Goal: Find specific page/section: Find specific page/section

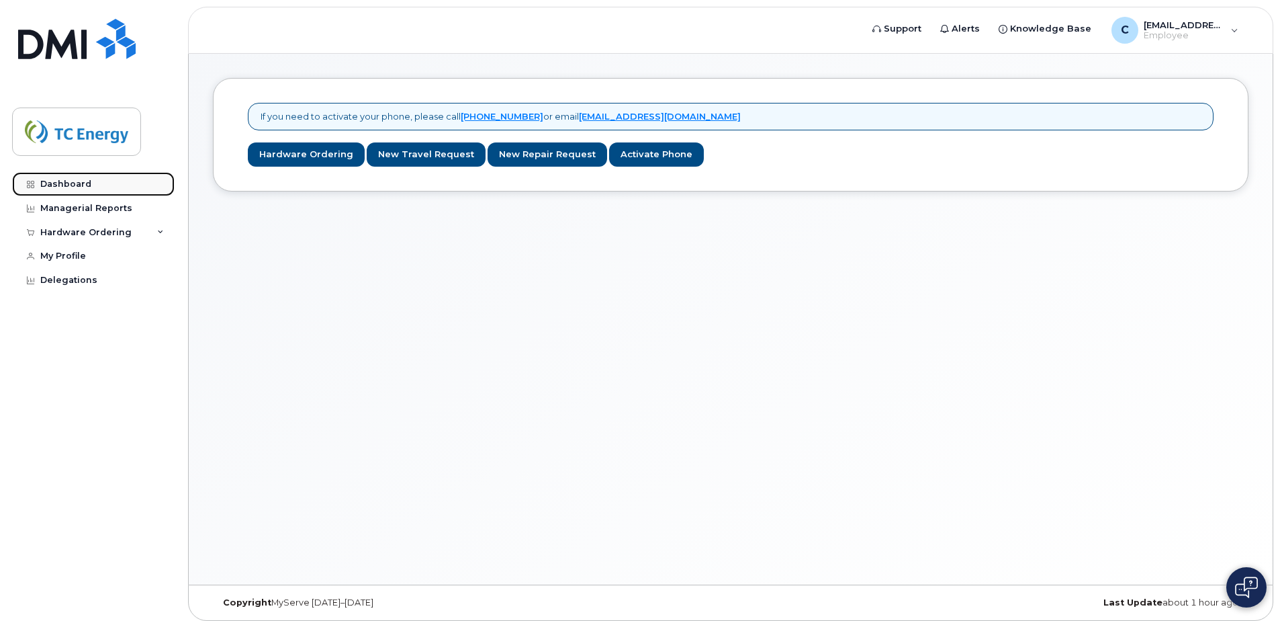
click at [79, 182] on div "Dashboard" at bounding box center [65, 184] width 51 height 11
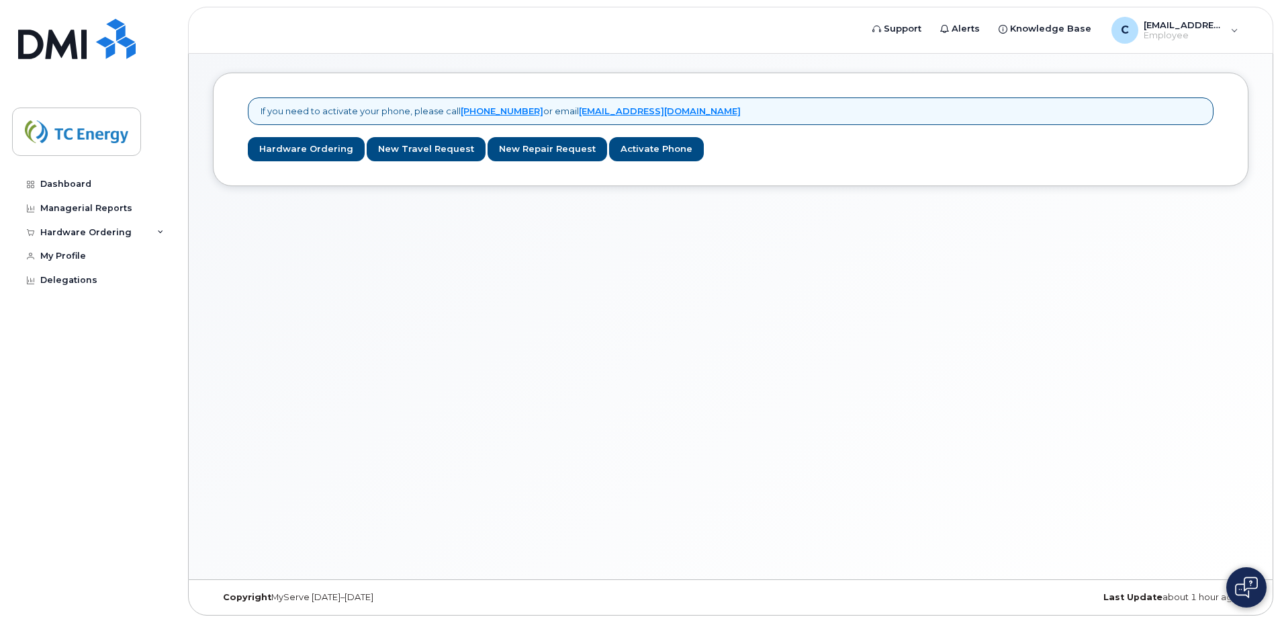
scroll to position [7, 0]
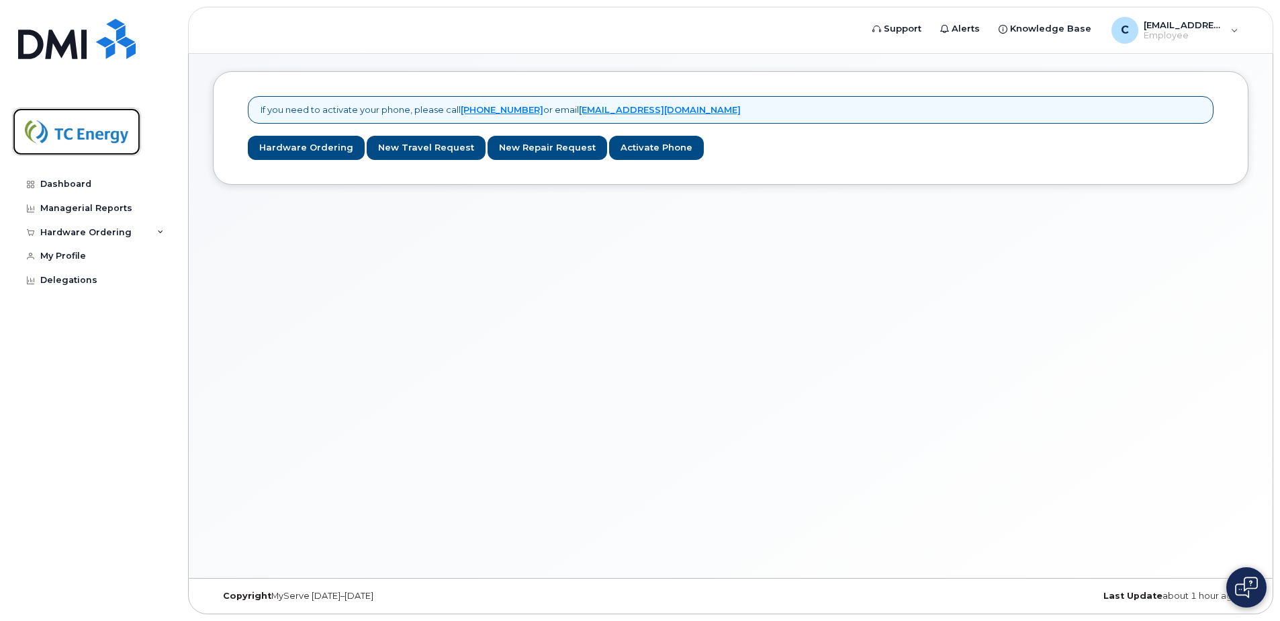
click at [73, 136] on img at bounding box center [76, 131] width 103 height 39
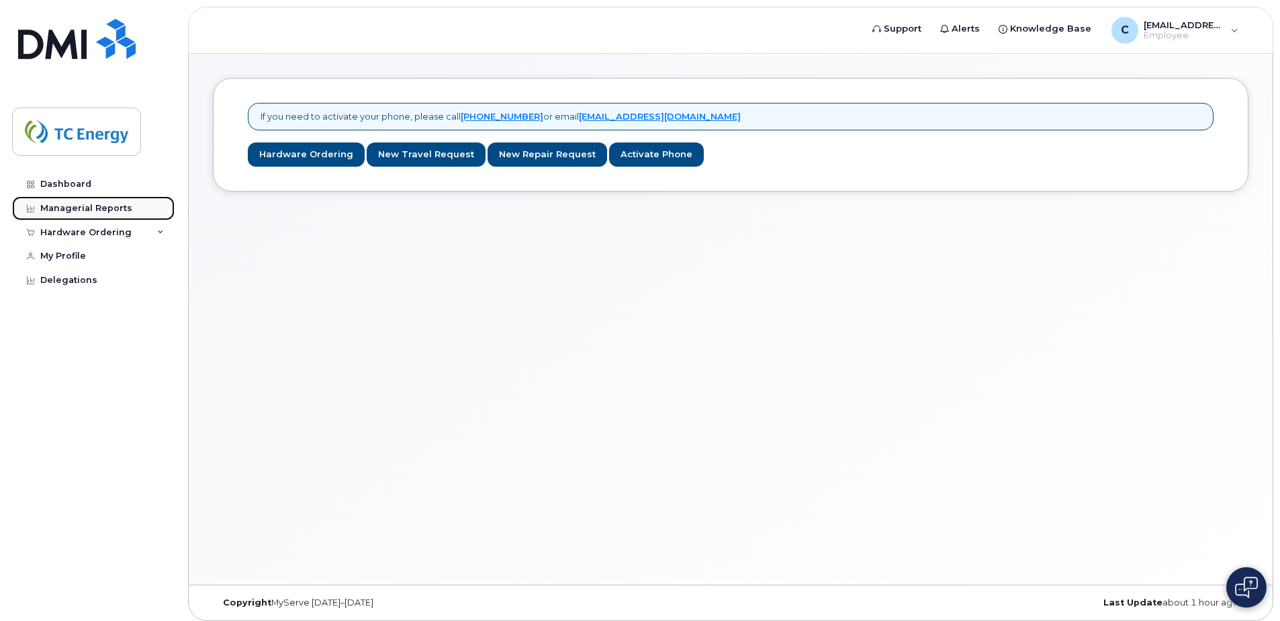
click at [89, 212] on div "Managerial Reports" at bounding box center [86, 208] width 92 height 11
